Goal: Information Seeking & Learning: Learn about a topic

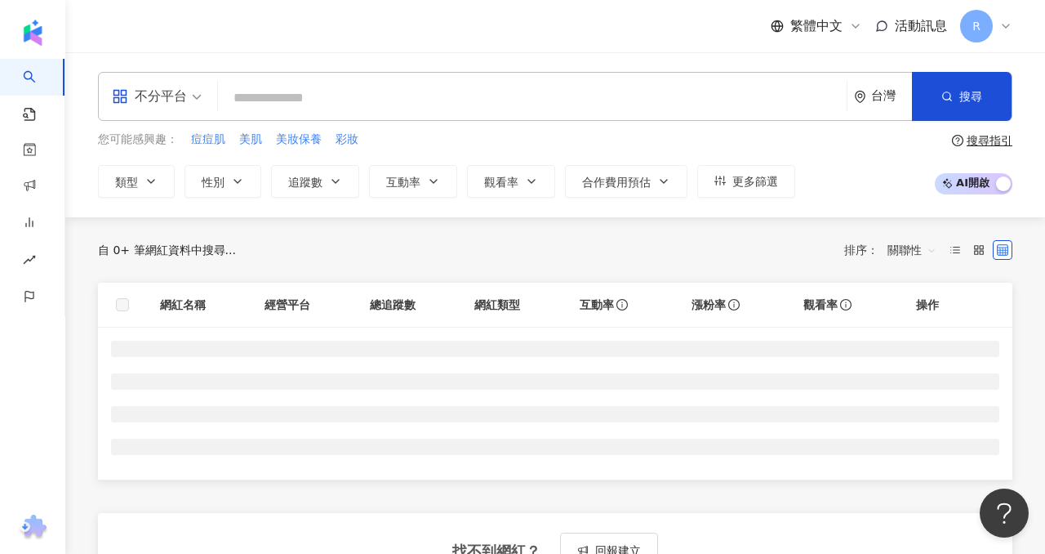
click at [578, 94] on input "search" at bounding box center [533, 97] width 616 height 31
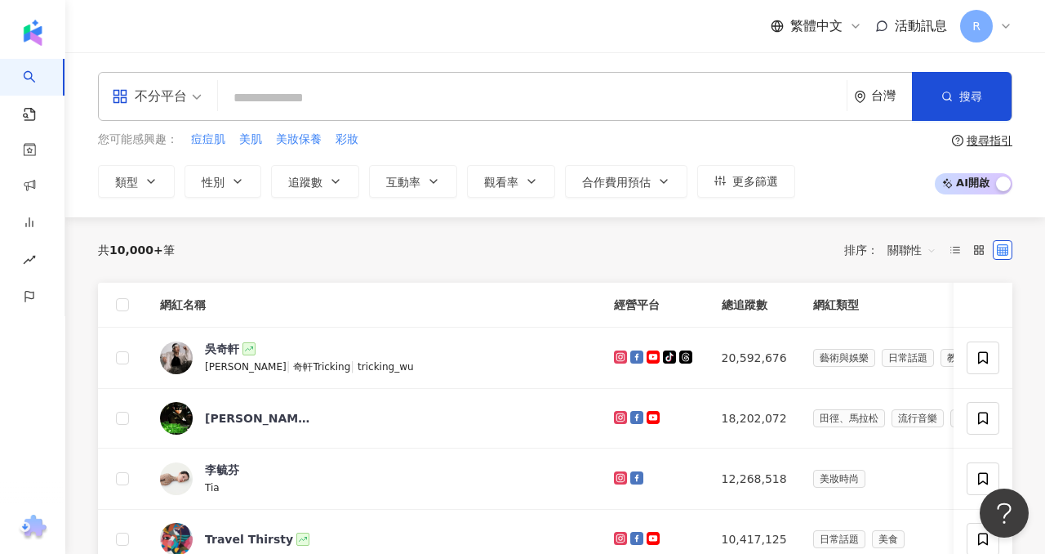
paste input "**********"
type input "**********"
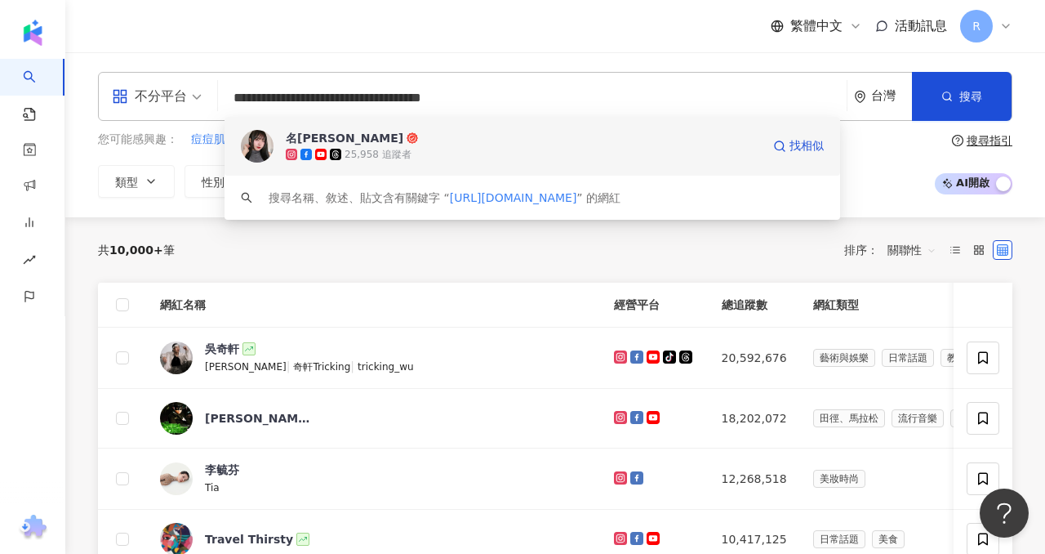
click at [251, 148] on img at bounding box center [257, 146] width 33 height 33
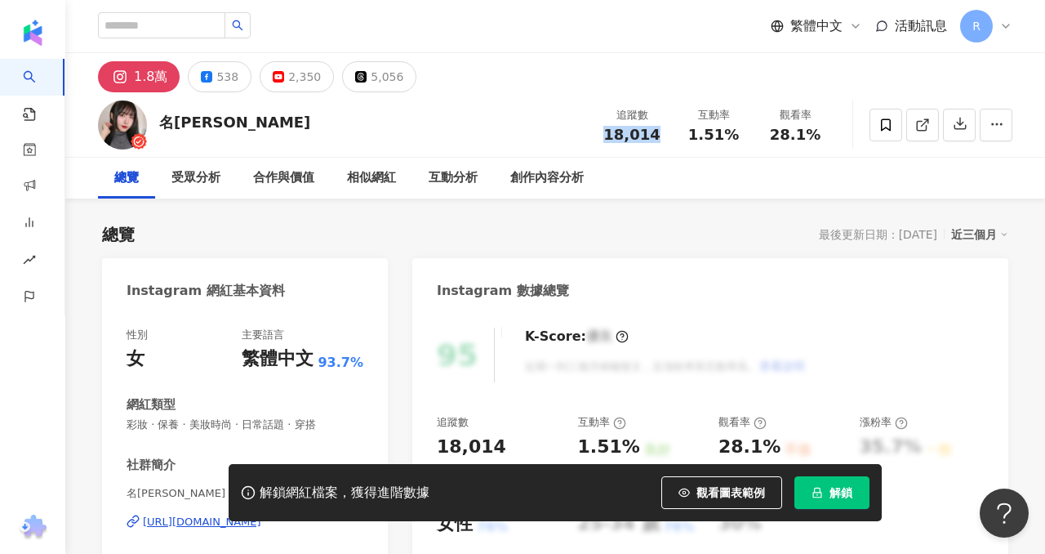
drag, startPoint x: 648, startPoint y: 136, endPoint x: 660, endPoint y: 16, distance: 120.6
click at [659, 134] on div "18,014" at bounding box center [632, 135] width 62 height 16
drag, startPoint x: 719, startPoint y: 130, endPoint x: 732, endPoint y: 128, distance: 14.0
click at [735, 131] on div "1.51%" at bounding box center [714, 135] width 62 height 16
drag, startPoint x: 772, startPoint y: 134, endPoint x: 825, endPoint y: 133, distance: 53.1
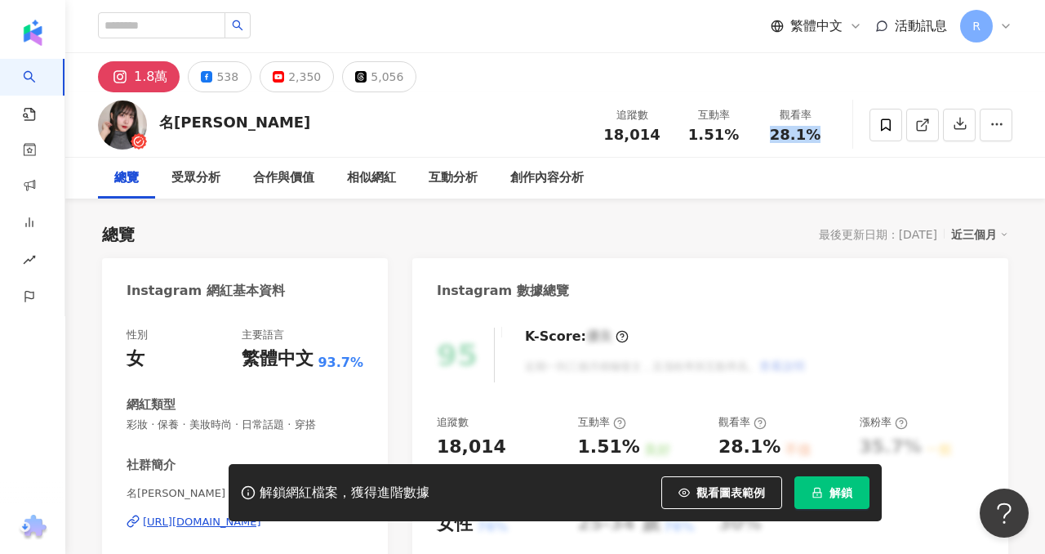
click at [828, 134] on div "觀看率 28.1%" at bounding box center [795, 124] width 82 height 35
copy span "28.1%"
click at [203, 26] on input "search" at bounding box center [161, 25] width 127 height 26
paste input "**********"
type input "**********"
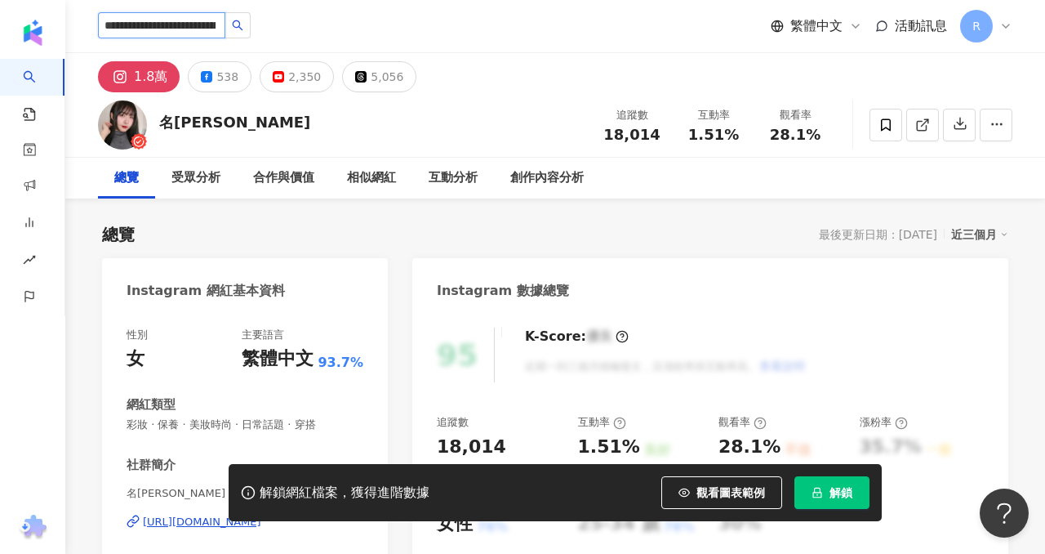
scroll to position [0, 78]
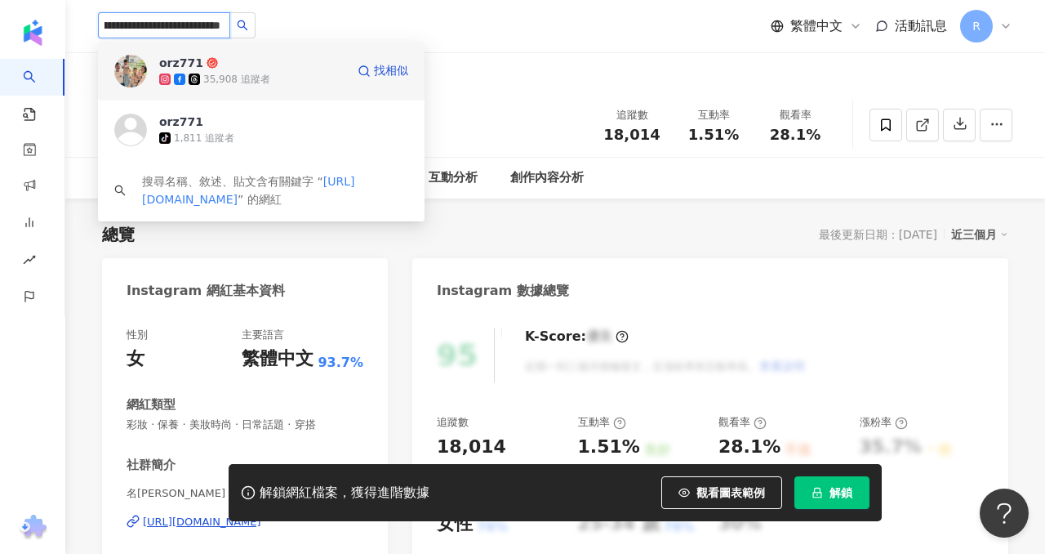
click at [130, 72] on img at bounding box center [130, 71] width 33 height 33
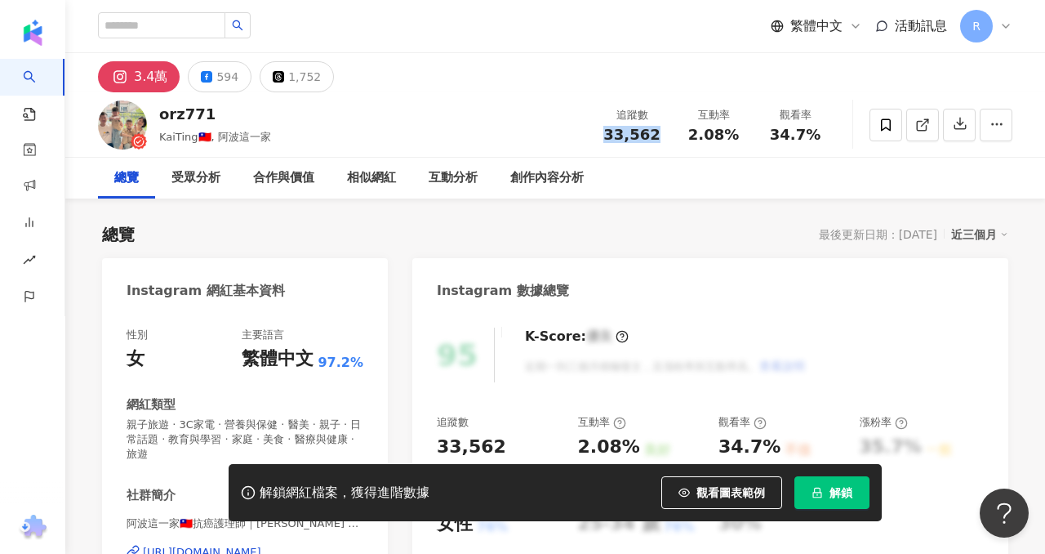
drag, startPoint x: 657, startPoint y: 133, endPoint x: 665, endPoint y: 28, distance: 105.6
click at [657, 133] on div "33,562" at bounding box center [632, 135] width 62 height 16
drag, startPoint x: 691, startPoint y: 132, endPoint x: 732, endPoint y: 134, distance: 40.9
click at [732, 134] on div "2.08%" at bounding box center [714, 135] width 62 height 16
copy span "2.08%"
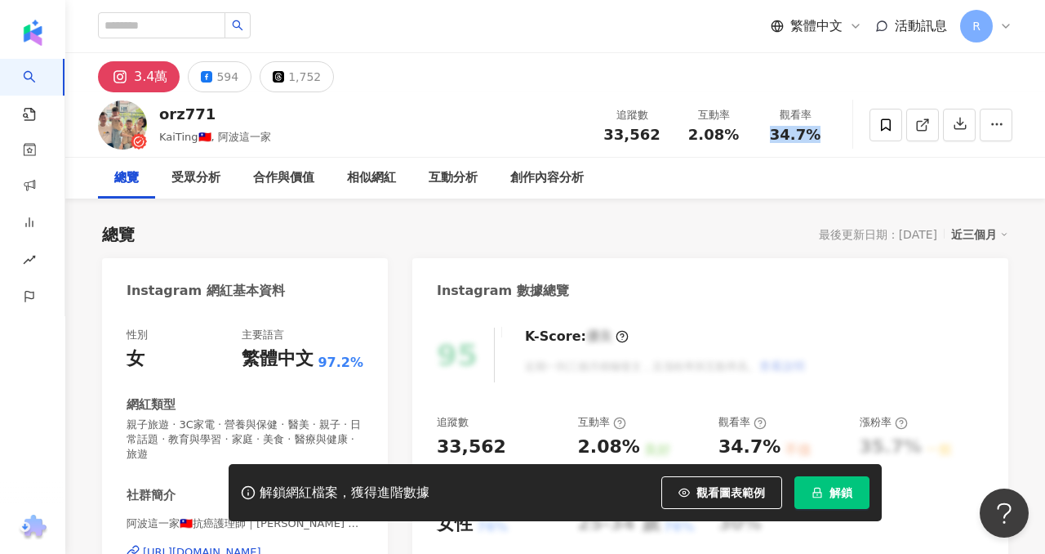
drag, startPoint x: 774, startPoint y: 131, endPoint x: 814, endPoint y: 131, distance: 40.0
click at [817, 133] on div "34.7%" at bounding box center [795, 135] width 62 height 16
copy span "34.7%"
click at [171, 30] on input "search" at bounding box center [161, 25] width 127 height 26
paste input "**********"
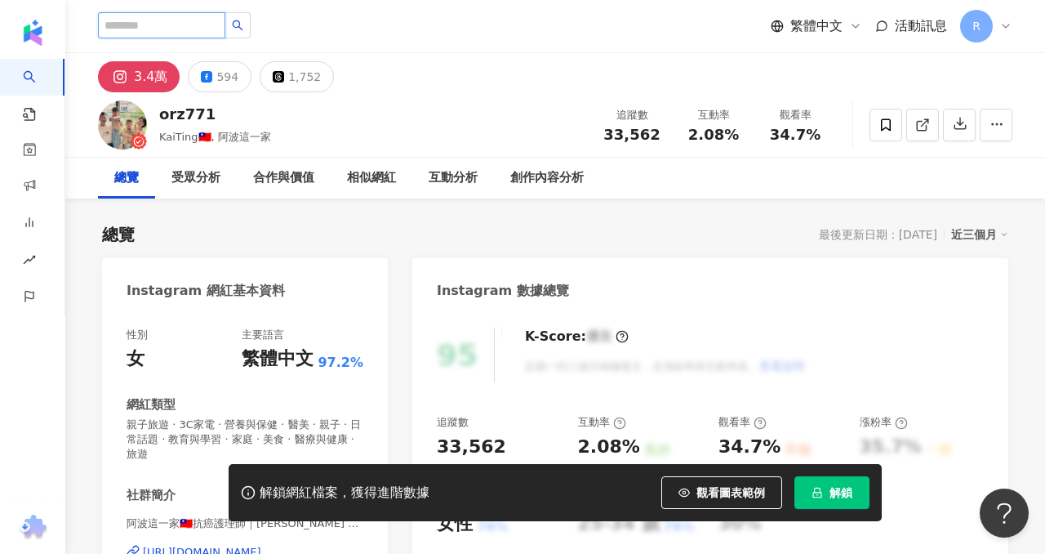
type input "**********"
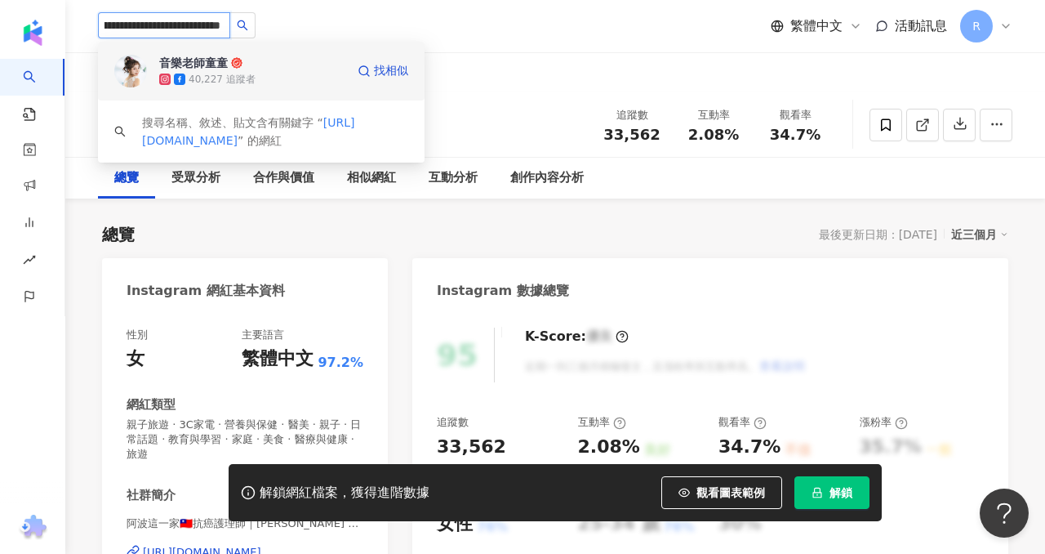
click at [140, 68] on img at bounding box center [130, 71] width 33 height 33
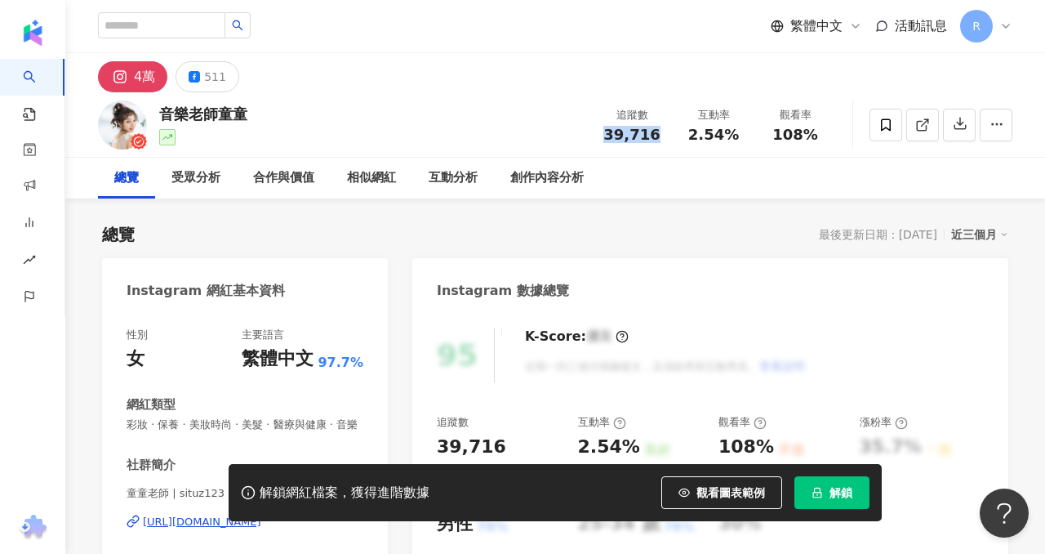
drag, startPoint x: 606, startPoint y: 134, endPoint x: 654, endPoint y: 131, distance: 48.2
click at [656, 132] on div "39,716" at bounding box center [632, 135] width 62 height 16
copy span "39,716"
drag, startPoint x: 693, startPoint y: 137, endPoint x: 739, endPoint y: 138, distance: 45.7
click at [739, 138] on div "2.54%" at bounding box center [714, 135] width 62 height 16
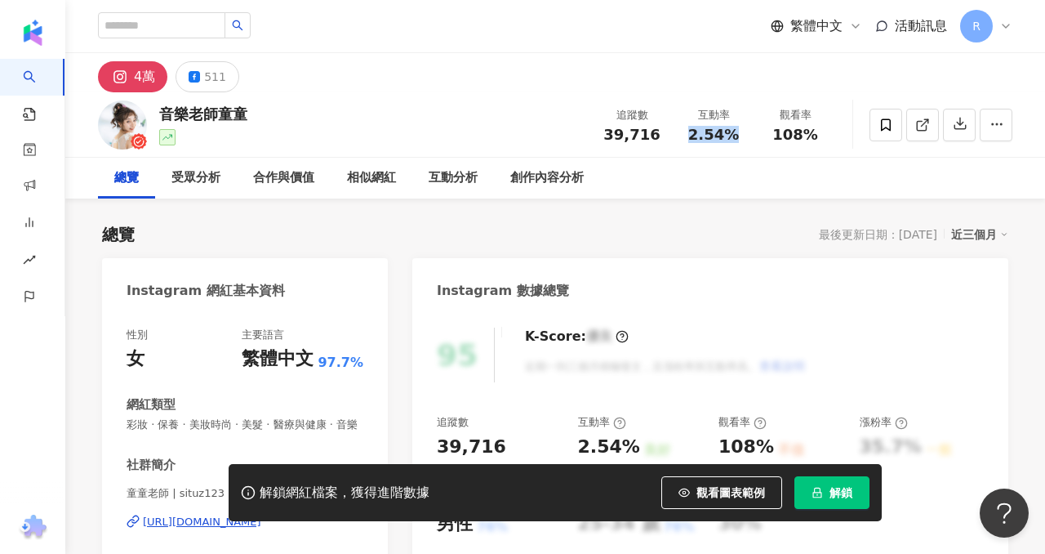
copy span "2.54%"
drag, startPoint x: 777, startPoint y: 140, endPoint x: 814, endPoint y: 136, distance: 37.7
click at [817, 144] on div "追蹤數 39,716 互動率 2.54% 觀看率 108%" at bounding box center [713, 124] width 245 height 48
copy span "108%"
